Goal: Communication & Community: Share content

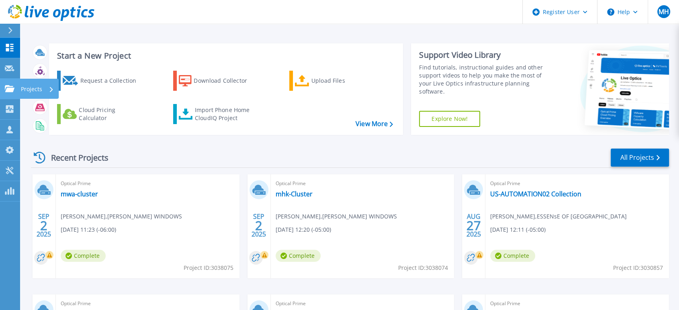
click at [7, 89] on icon at bounding box center [10, 88] width 10 height 7
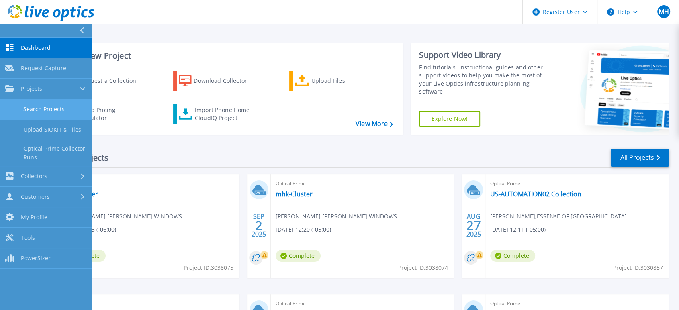
click at [50, 107] on link "Search Projects" at bounding box center [46, 109] width 92 height 21
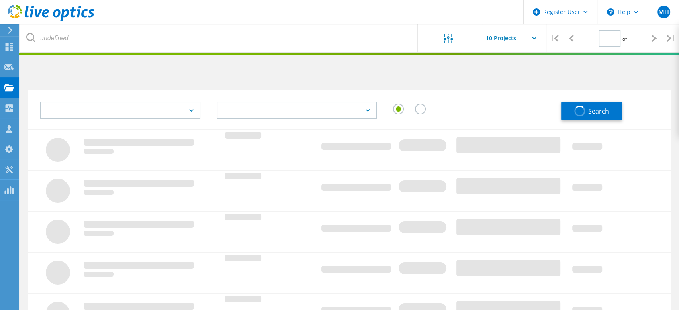
type input "1"
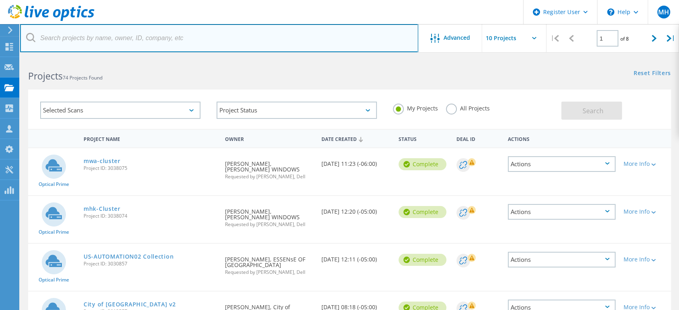
click at [197, 41] on input "text" at bounding box center [219, 38] width 398 height 28
paste input "jjacobs@crosslandconstruction.com"
type input "jjacobs@crosslandconstruction.com"
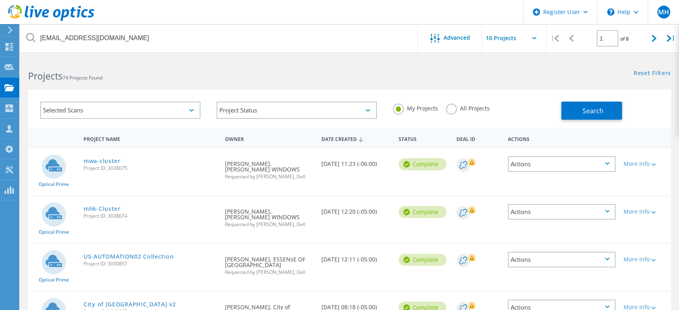
click at [447, 109] on label "All Projects" at bounding box center [468, 108] width 44 height 8
click at [0, 0] on input "All Projects" at bounding box center [0, 0] width 0 height 0
click at [585, 105] on button "Search" at bounding box center [592, 111] width 61 height 18
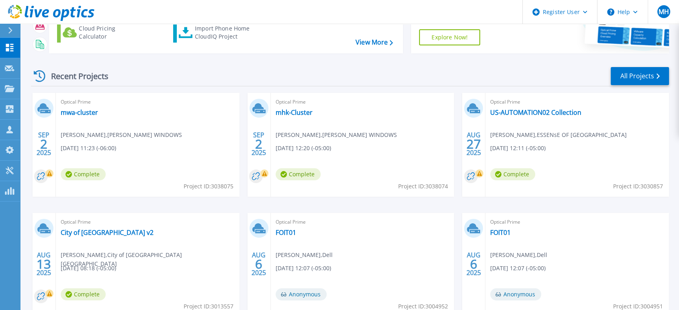
scroll to position [80, 0]
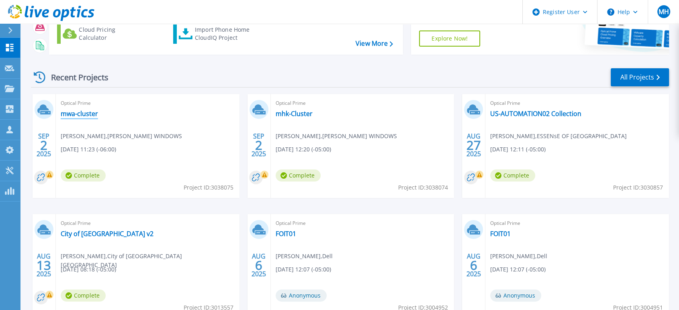
click at [83, 114] on link "mwa-cluster" at bounding box center [79, 114] width 37 height 8
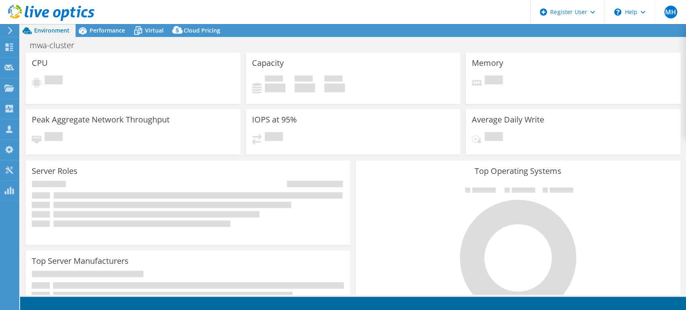
select select "USD"
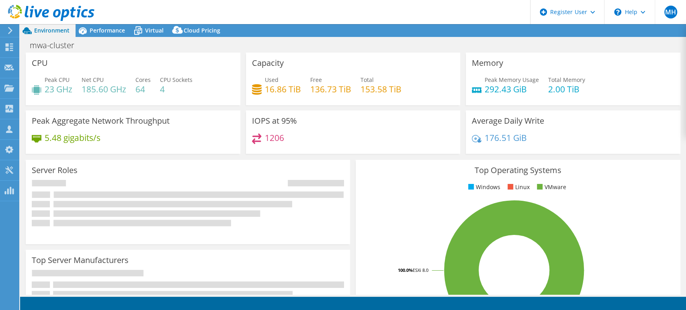
click at [314, 218] on html "MH Dell User Maximo Hipple Maximo.Hipple@dell.com Dell My Profile Log Out \n He…" at bounding box center [343, 155] width 686 height 310
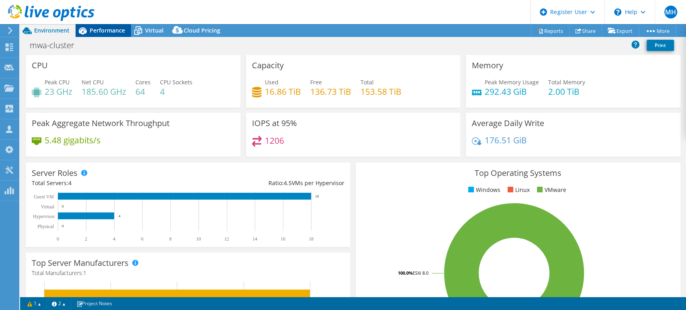
click at [117, 31] on span "Performance" at bounding box center [107, 31] width 35 height 8
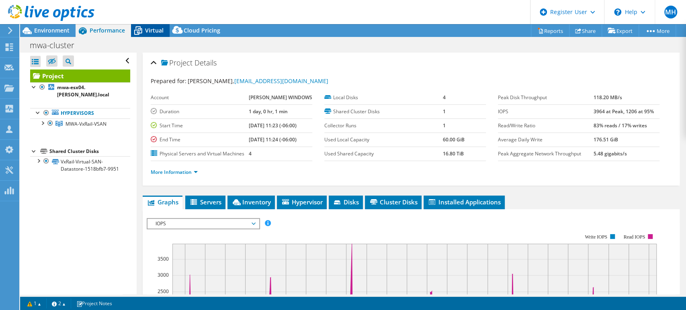
click at [153, 29] on span "Virtual" at bounding box center [154, 31] width 18 height 8
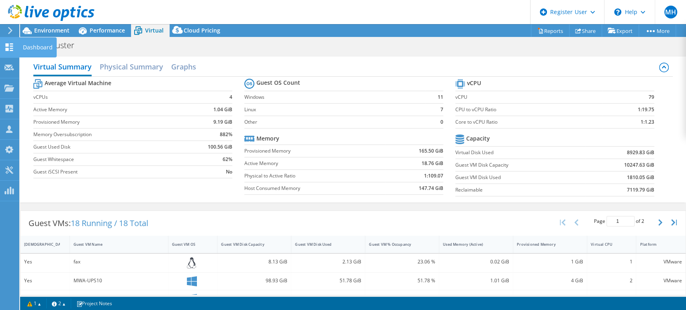
click at [6, 49] on use at bounding box center [10, 47] width 8 height 8
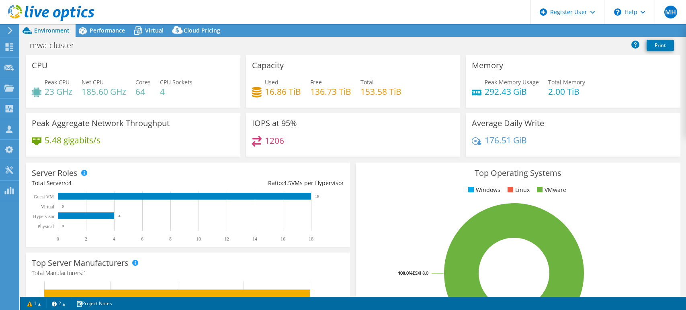
select select "USD"
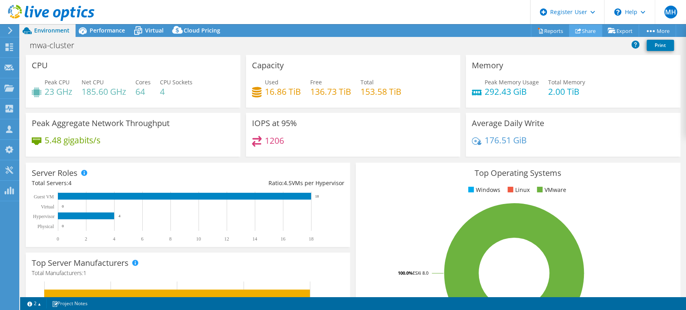
click at [581, 30] on link "Share" at bounding box center [585, 31] width 33 height 12
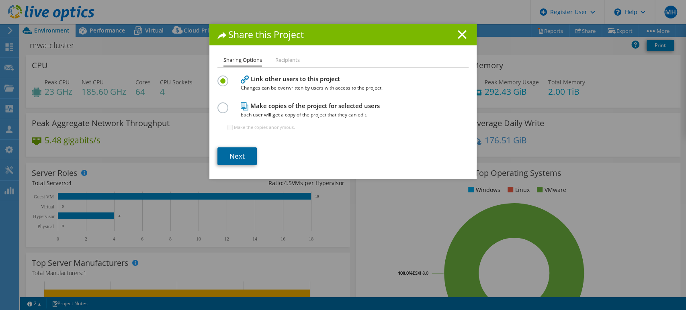
click at [236, 152] on link "Next" at bounding box center [236, 157] width 39 height 18
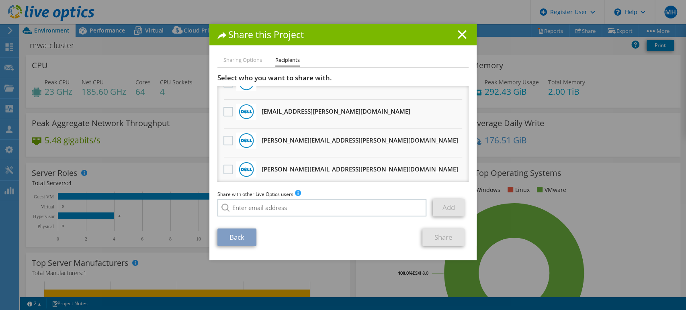
scroll to position [682, 0]
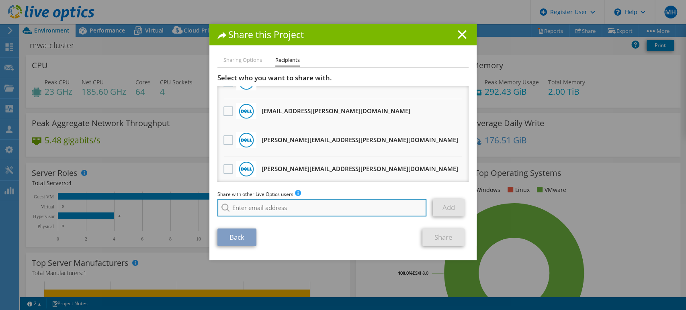
click at [273, 201] on input "search" at bounding box center [321, 208] width 209 height 18
paste input "bupper@onec1.com"
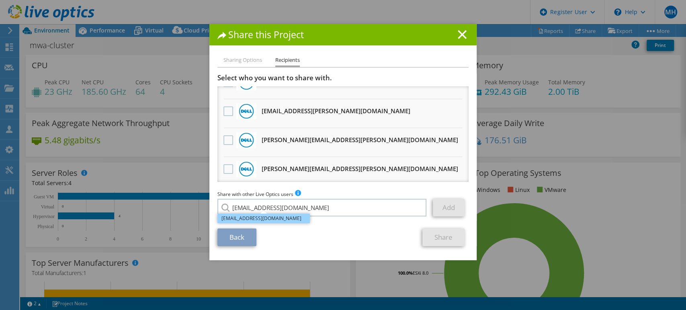
type input "[EMAIL_ADDRESS][DOMAIN_NAME]"
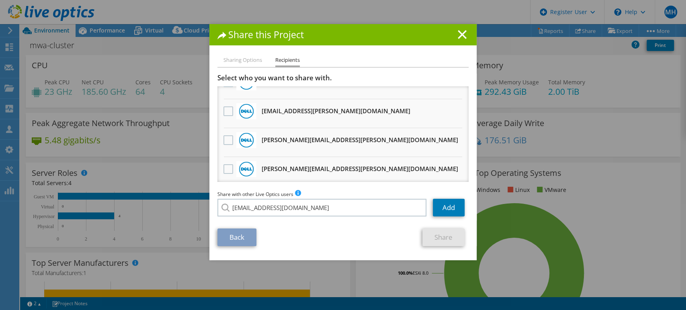
click at [279, 217] on li "[EMAIL_ADDRESS][DOMAIN_NAME]" at bounding box center [263, 214] width 92 height 10
click at [447, 206] on link "Add" at bounding box center [449, 208] width 32 height 18
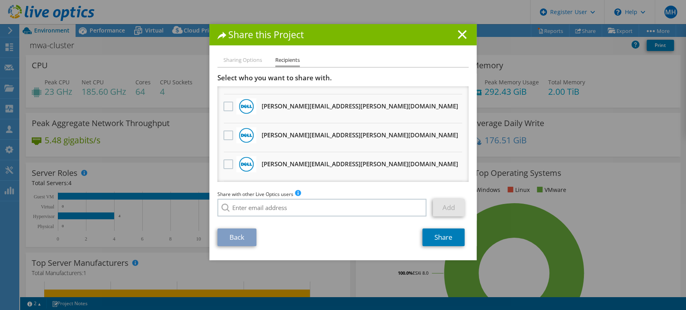
scroll to position [0, 0]
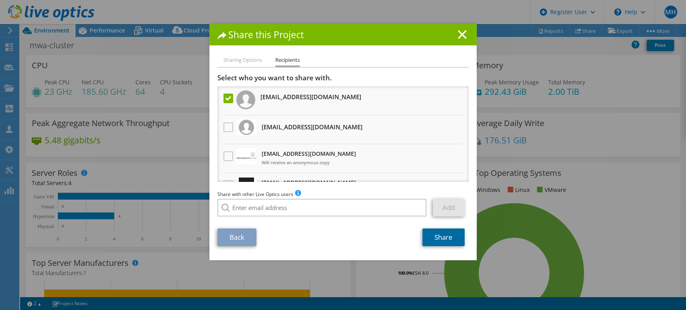
click at [450, 236] on link "Share" at bounding box center [443, 238] width 42 height 18
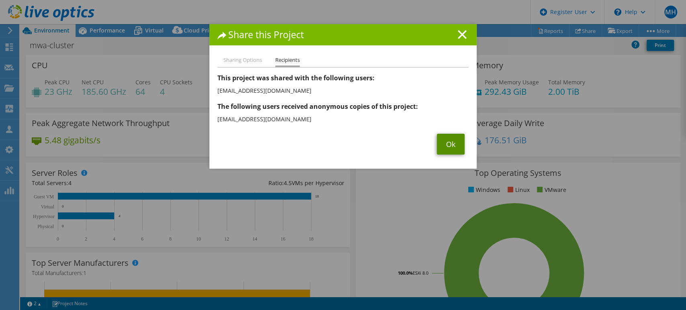
click at [442, 144] on link "Ok" at bounding box center [451, 144] width 28 height 21
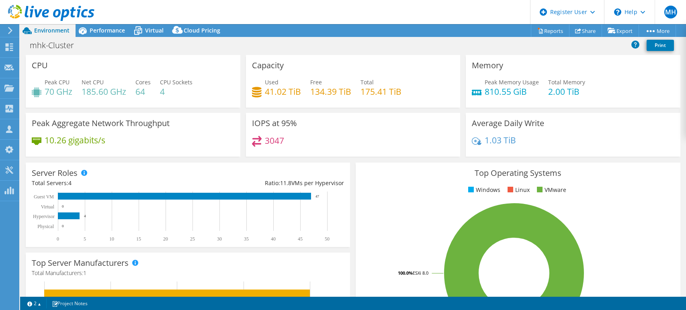
select select "USD"
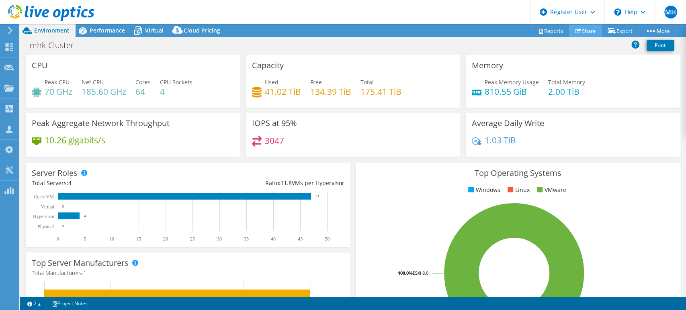
click at [592, 32] on link "Share" at bounding box center [585, 31] width 33 height 12
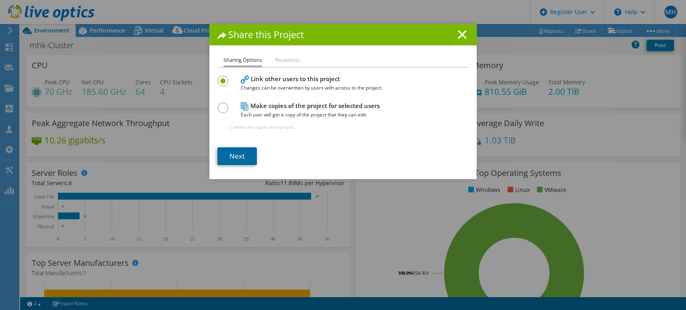
click at [230, 152] on link "Next" at bounding box center [236, 157] width 39 height 18
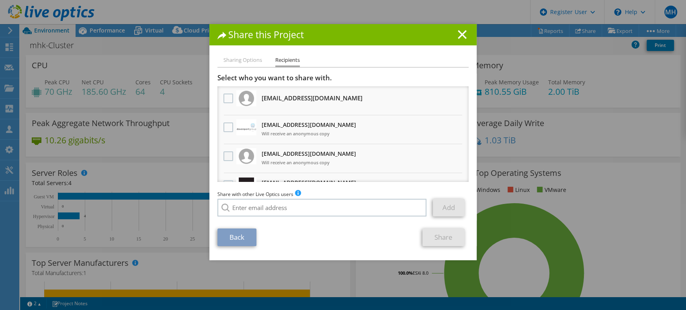
click at [225, 160] on label at bounding box center [230, 157] width 12 height 10
click at [0, 0] on input "checkbox" at bounding box center [0, 0] width 0 height 0
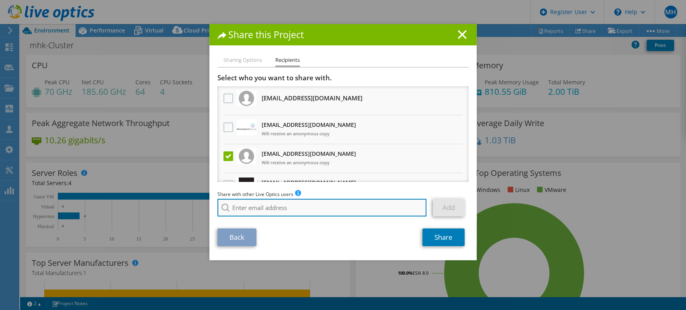
click at [360, 207] on input "search" at bounding box center [321, 208] width 209 height 18
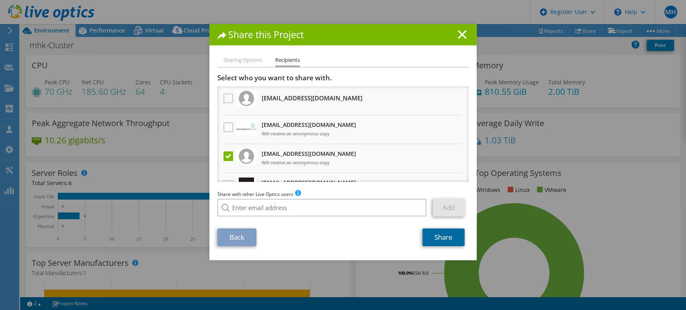
click at [439, 243] on link "Share" at bounding box center [443, 238] width 42 height 18
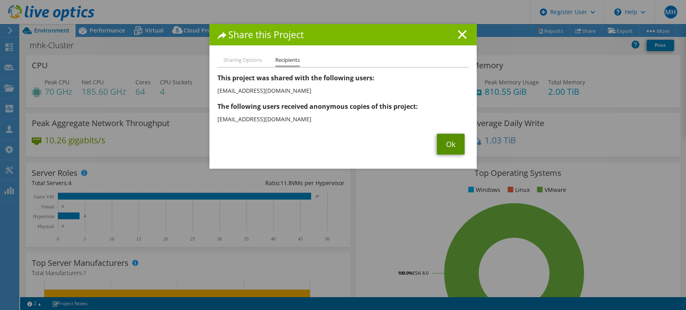
click at [443, 138] on link "Ok" at bounding box center [451, 144] width 28 height 21
